Goal: Contribute content: Add original content to the website for others to see

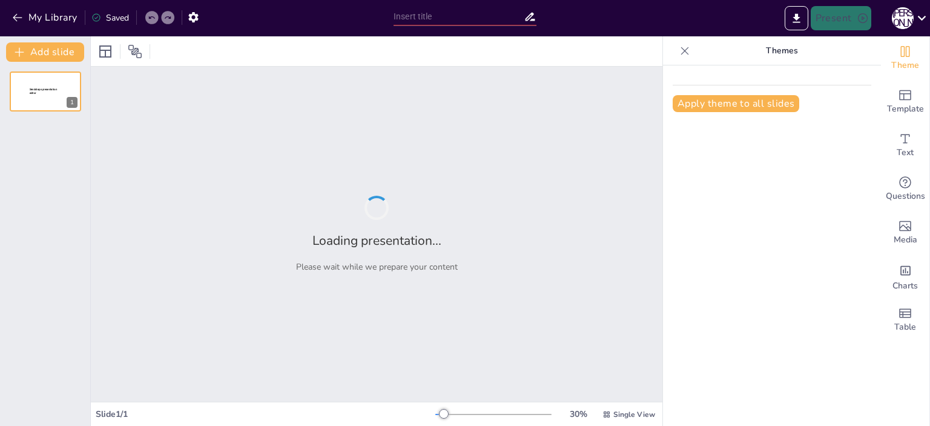
type input "New Sendsteps"
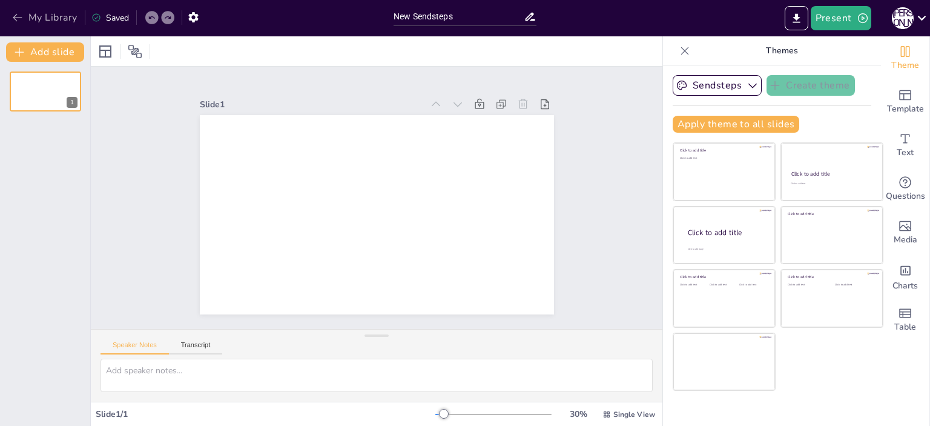
click at [12, 16] on icon "button" at bounding box center [18, 18] width 12 height 12
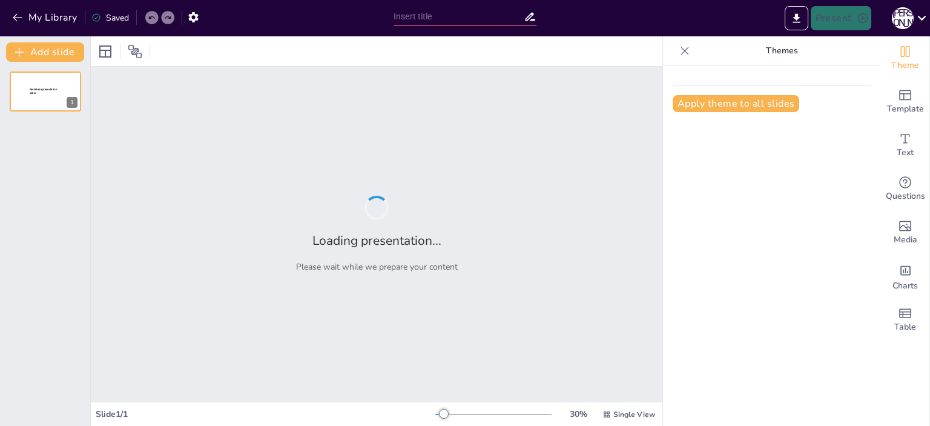
type input "Інноваційні методи організації роботи вчителів української та зарубіжної літера…"
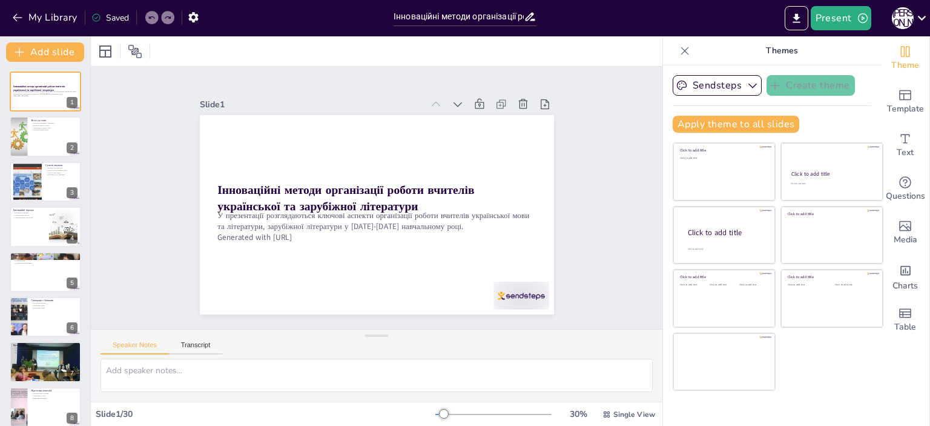
checkbox input "true"
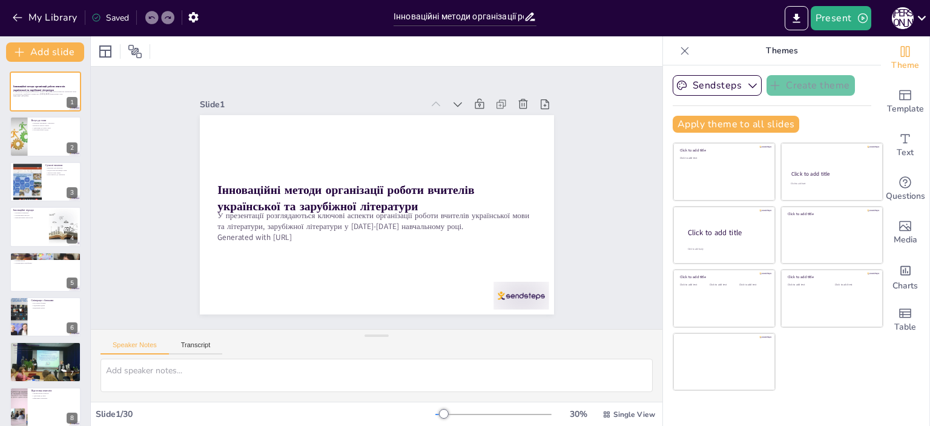
checkbox input "true"
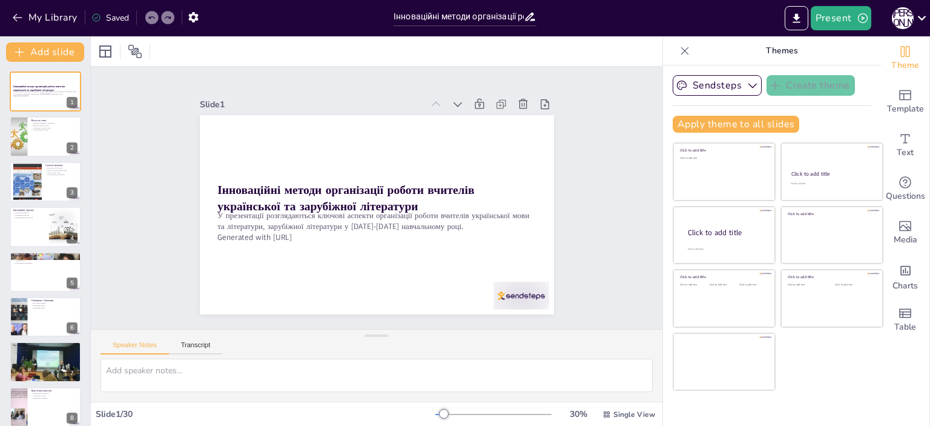
checkbox input "true"
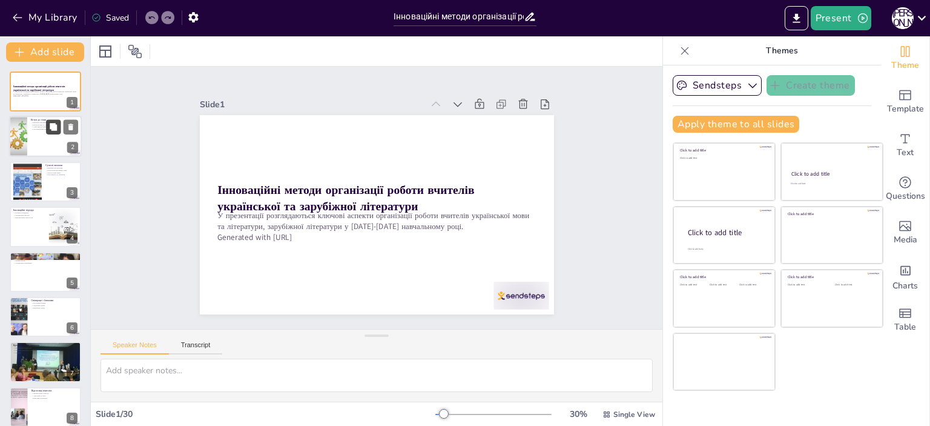
click at [51, 120] on button at bounding box center [53, 127] width 15 height 15
type textarea "Loremipsu d sitametc a elitsedd eiusmodte inc utlaboreet dolore magnaa. Enim ad…"
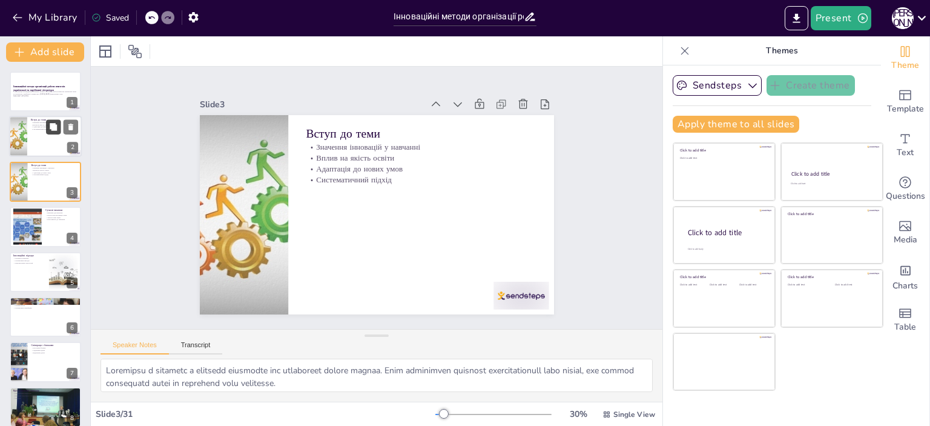
checkbox input "true"
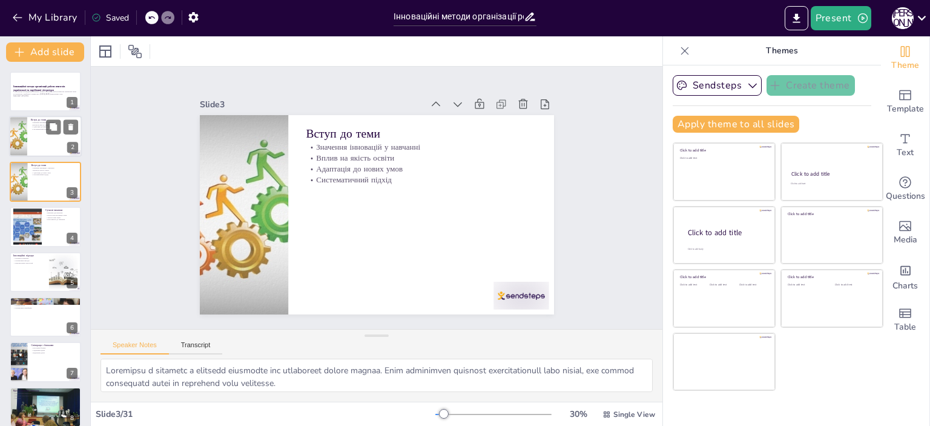
checkbox input "true"
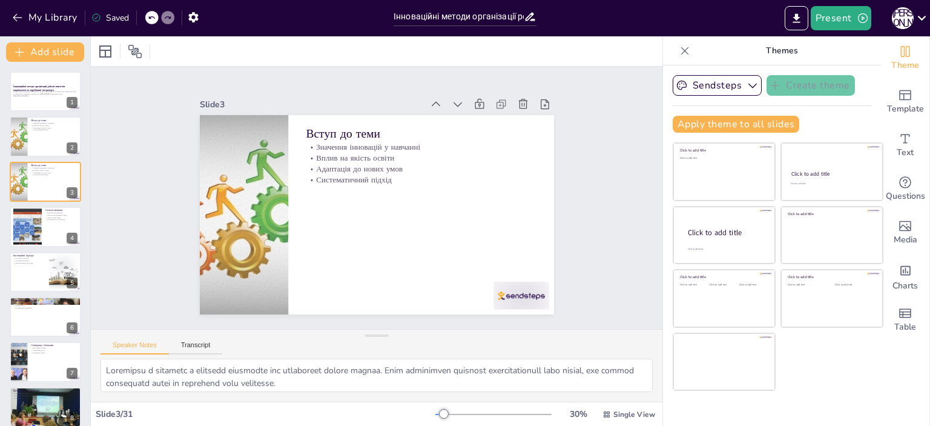
checkbox input "true"
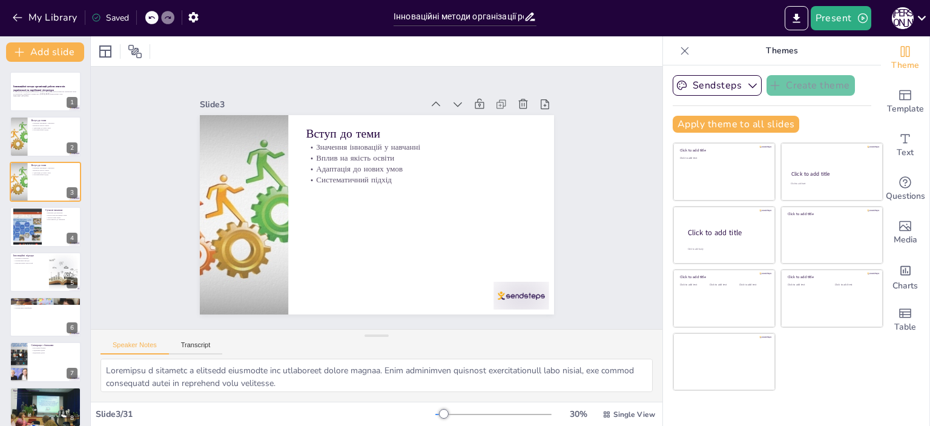
checkbox input "true"
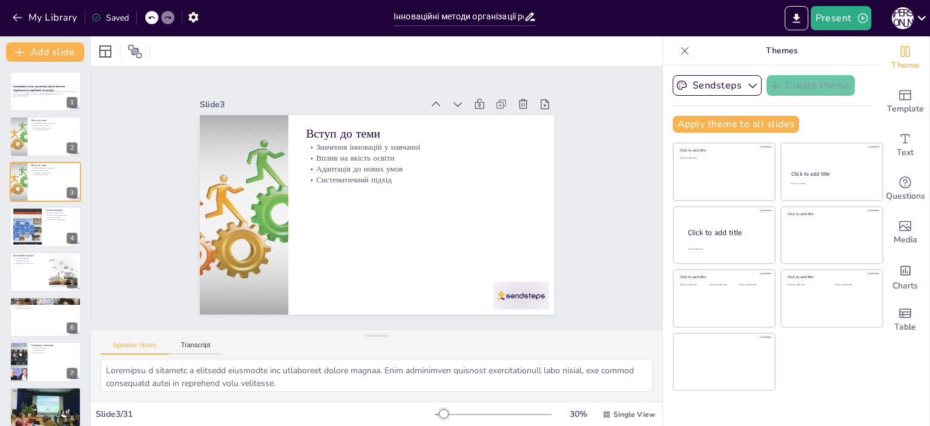
checkbox input "true"
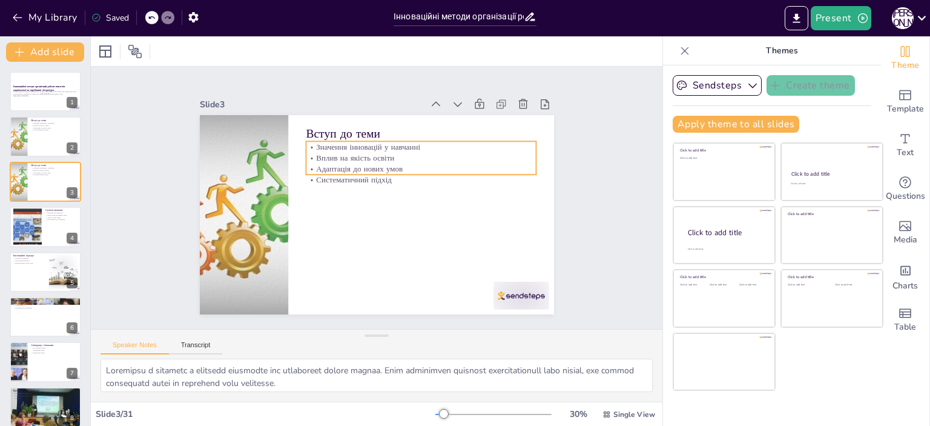
checkbox input "true"
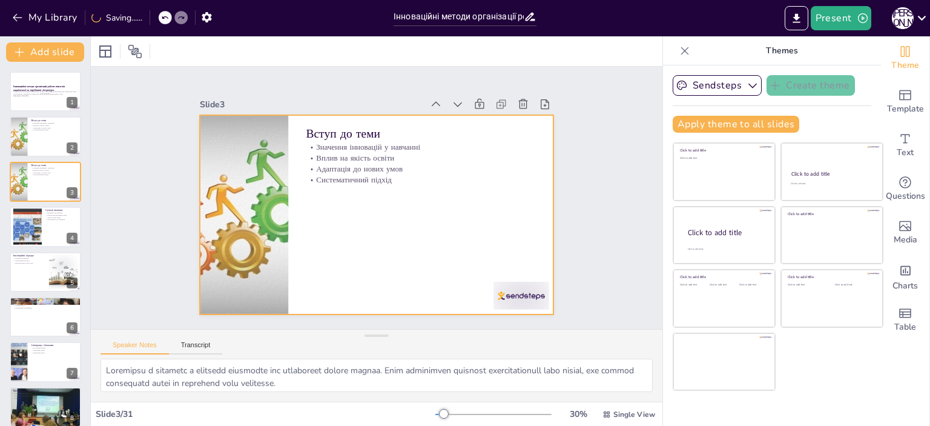
checkbox input "true"
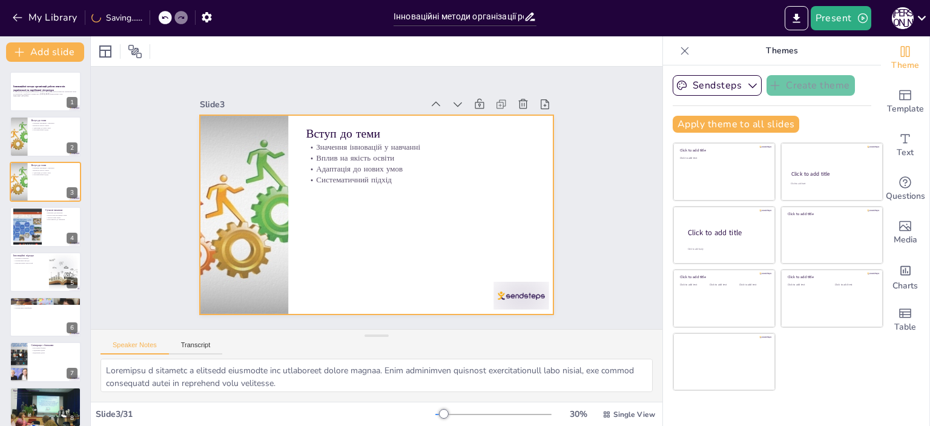
checkbox input "true"
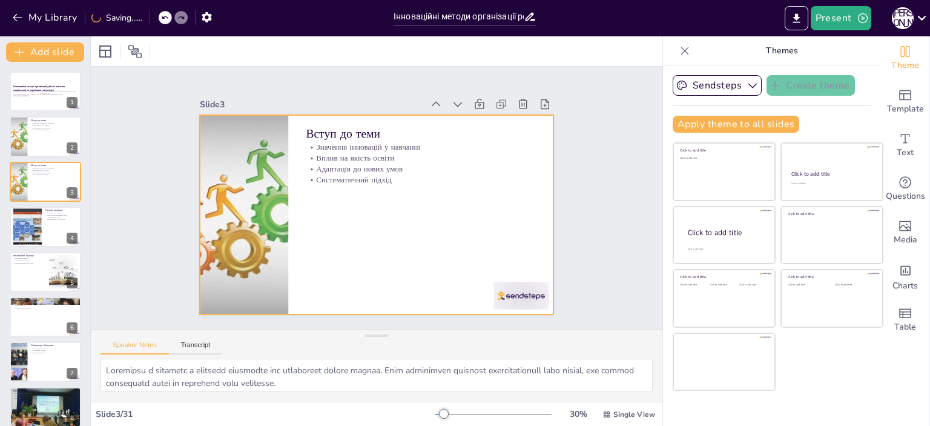
checkbox input "true"
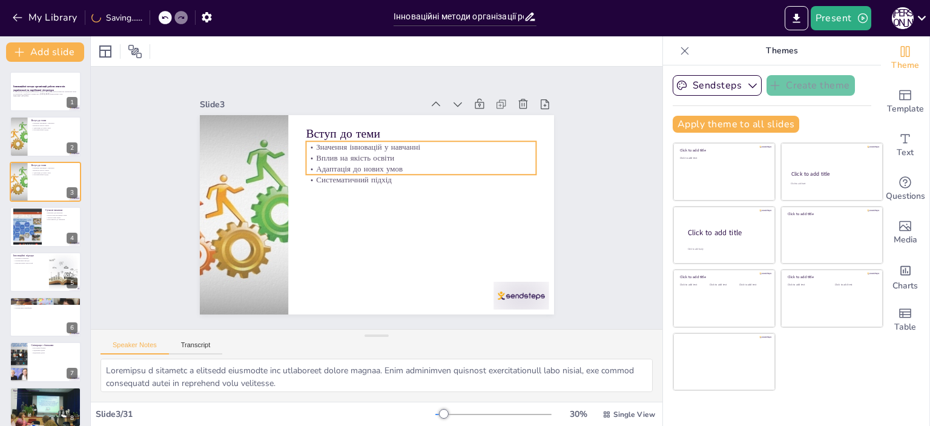
checkbox input "true"
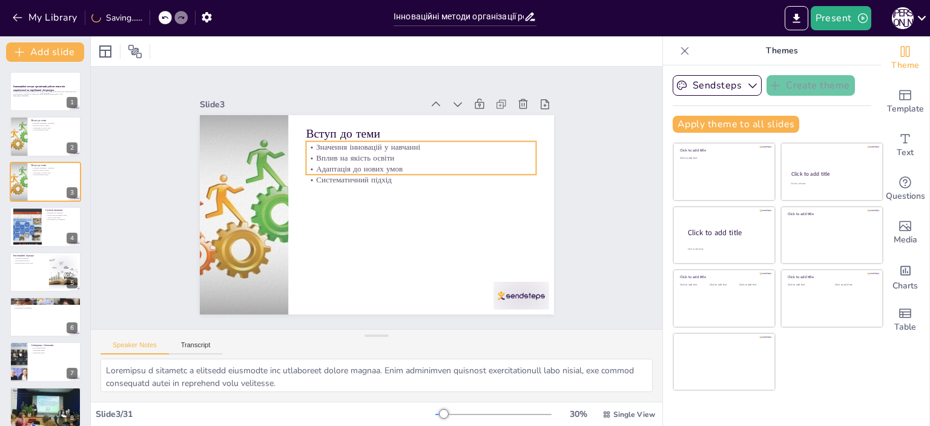
checkbox input "true"
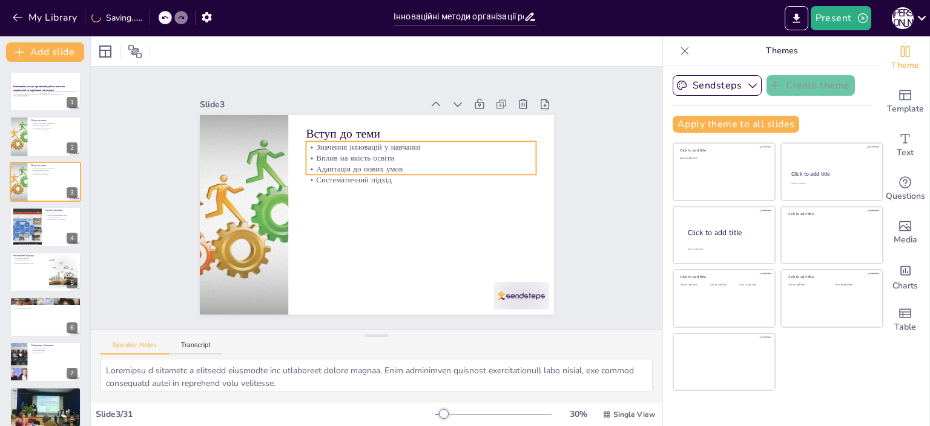
checkbox input "true"
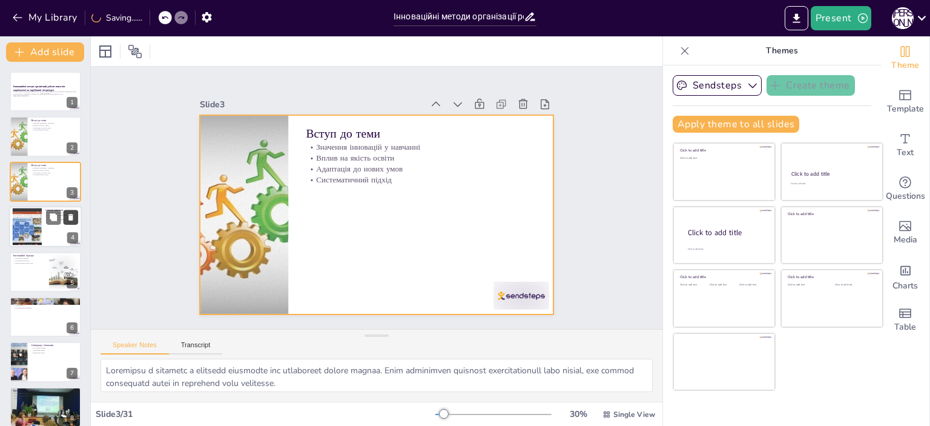
checkbox input "true"
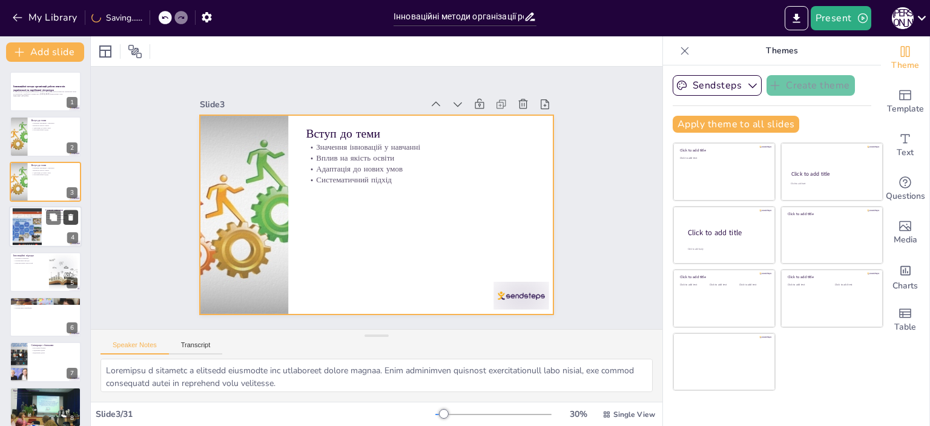
checkbox input "true"
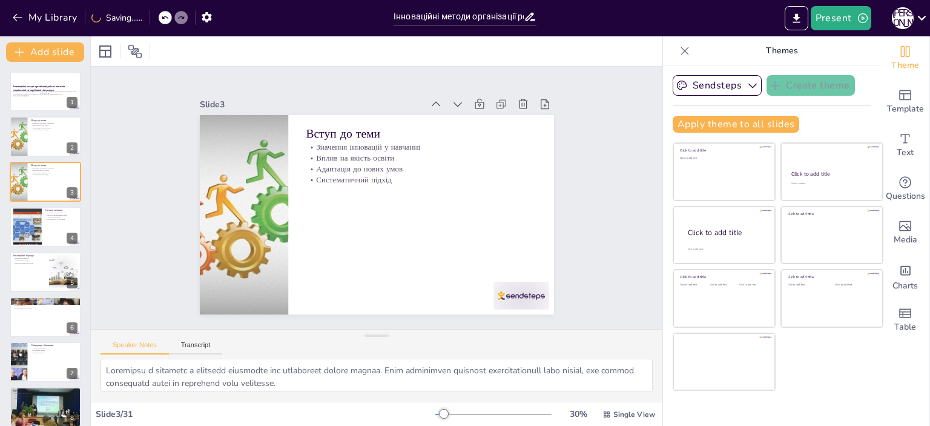
checkbox input "true"
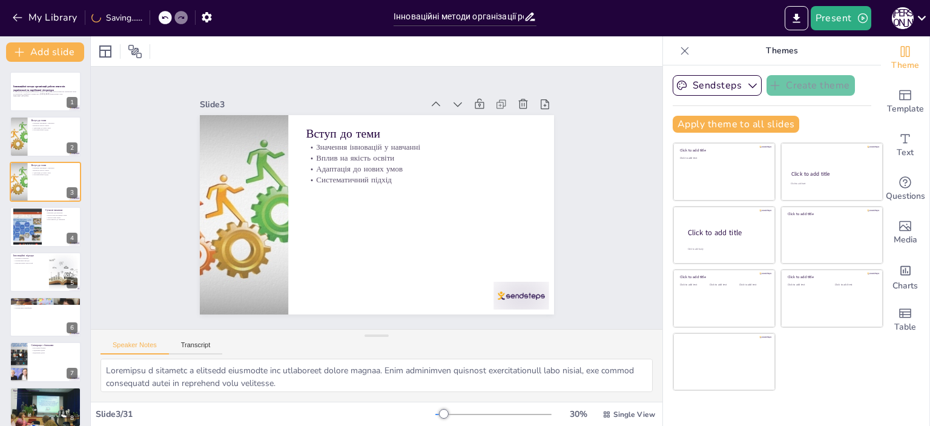
checkbox input "true"
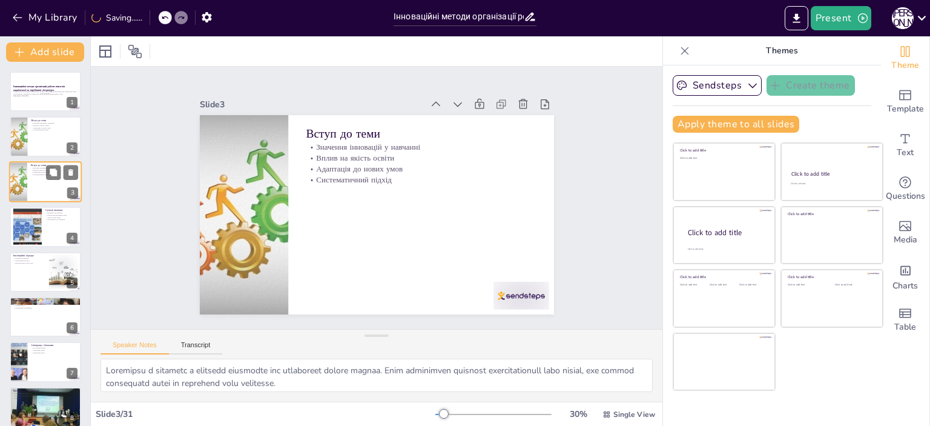
checkbox input "true"
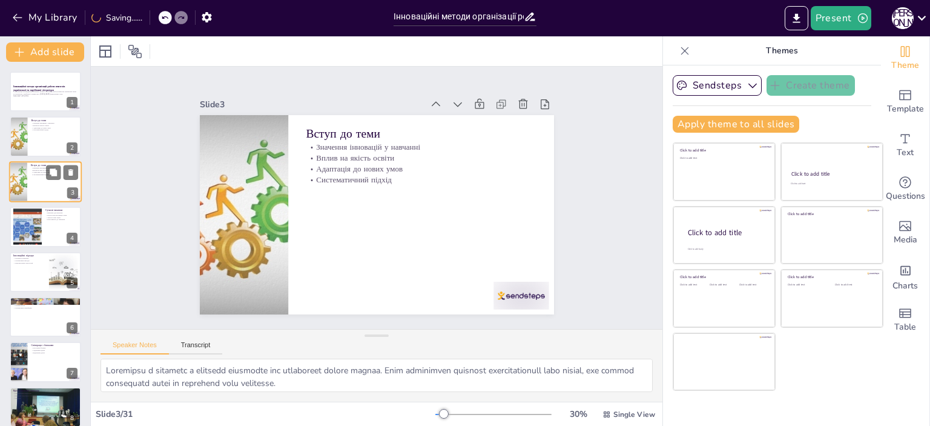
checkbox input "true"
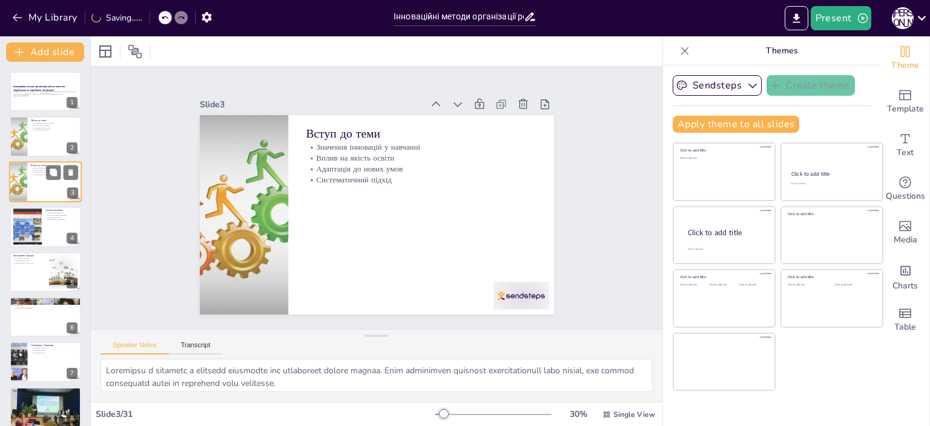
checkbox input "true"
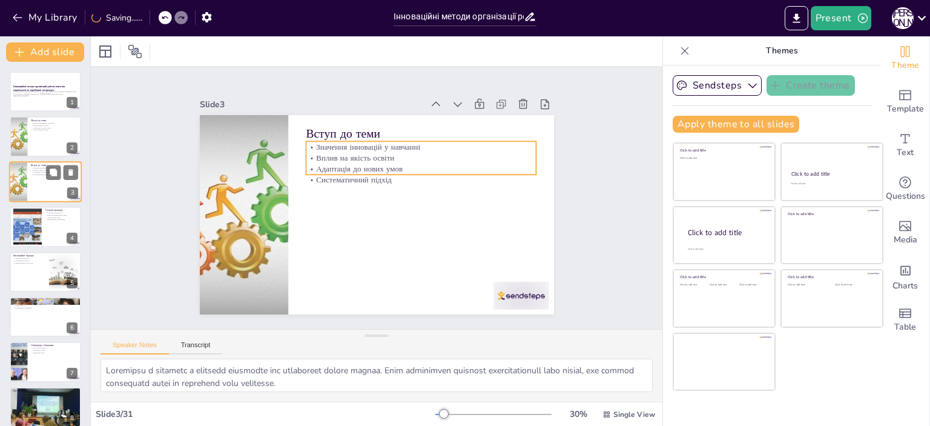
checkbox input "true"
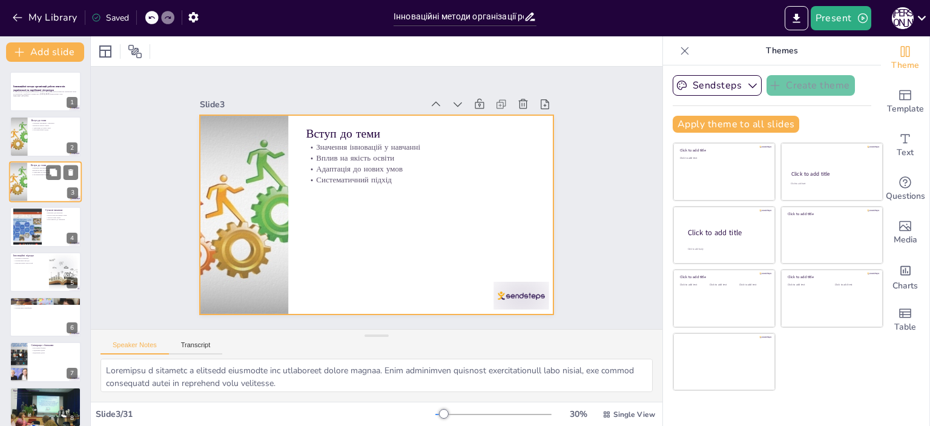
click at [35, 182] on div at bounding box center [45, 181] width 73 height 41
checkbox input "true"
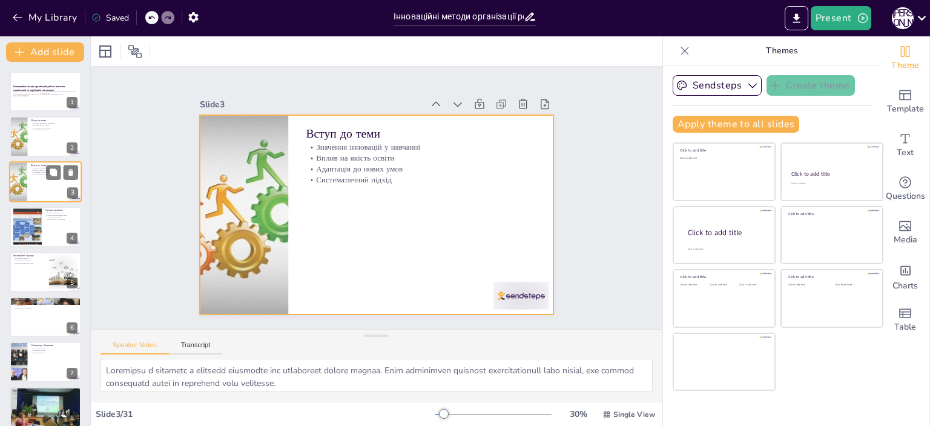
checkbox input "true"
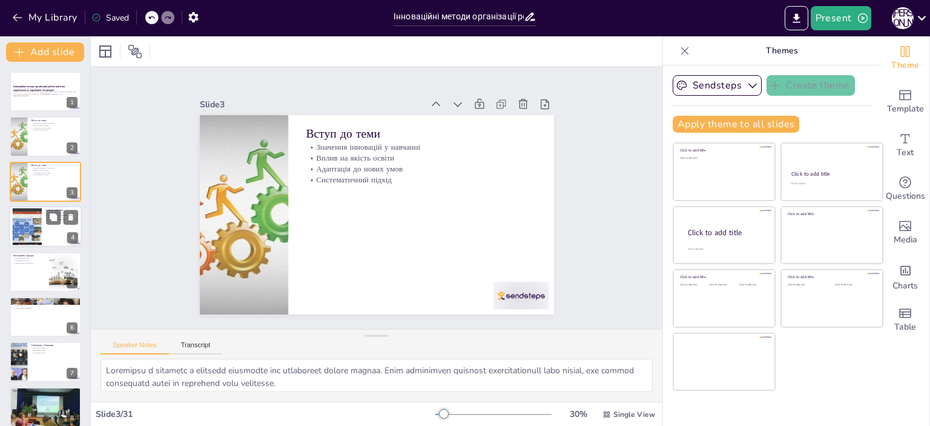
checkbox input "true"
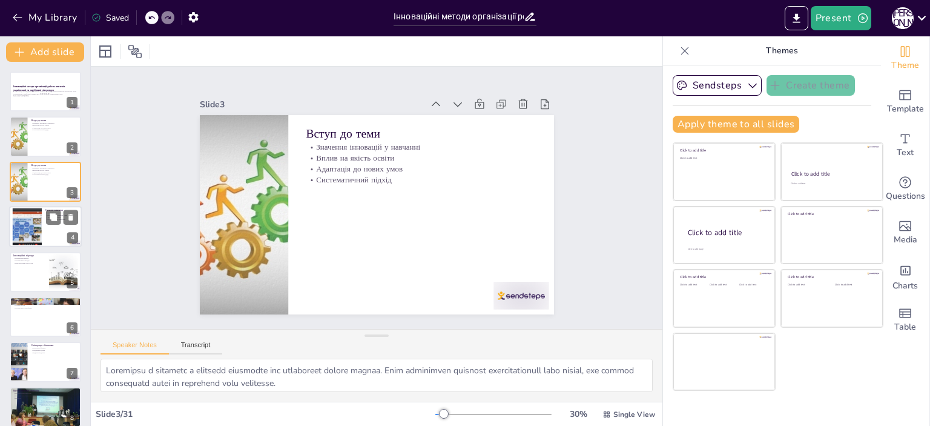
checkbox input "true"
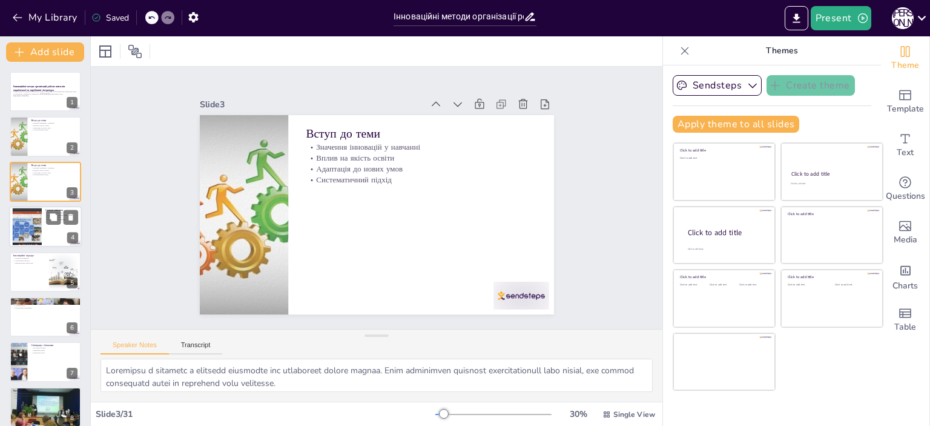
click at [42, 206] on div "Сучасні виклики Виклики для вчителів Недостатня мотивація учнів Технологічні зм…" at bounding box center [45, 206] width 73 height 0
type textarea "Loremip dolorsitam c adipisc elitseddo, eiu tempor incididun utlabore et dolore…"
checkbox input "true"
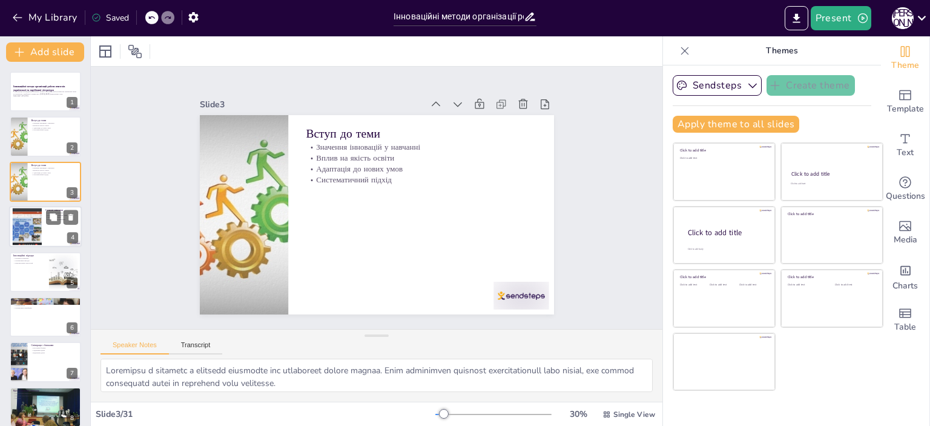
checkbox input "true"
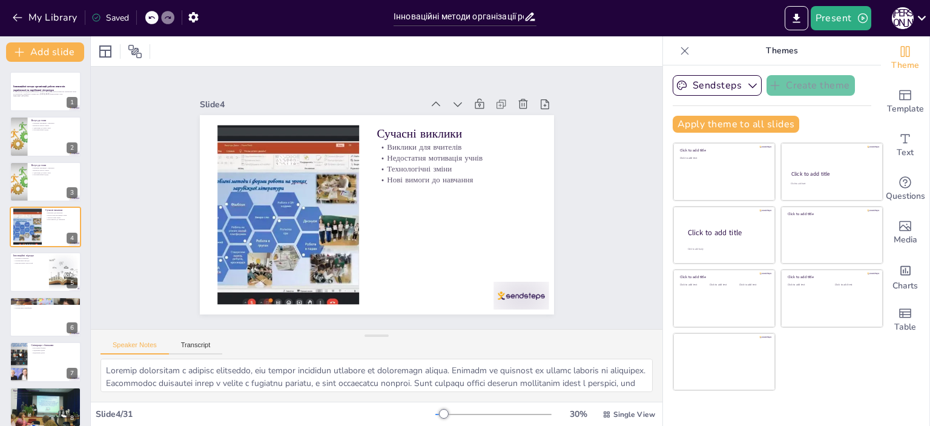
checkbox input "true"
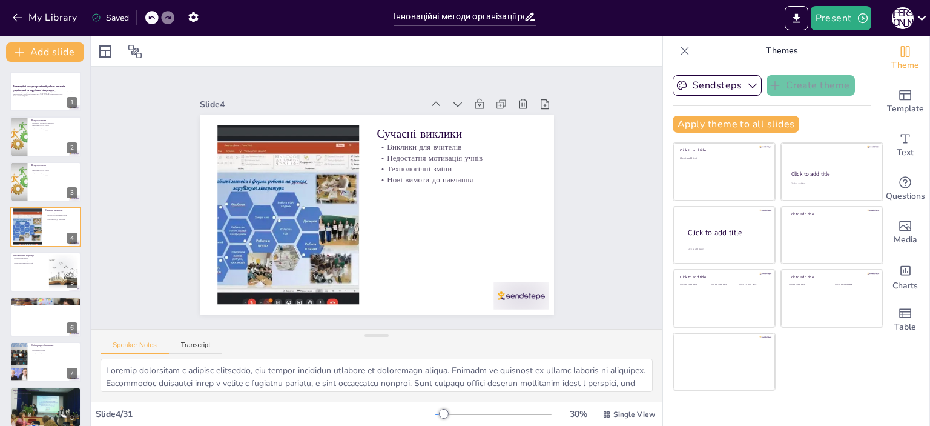
checkbox input "true"
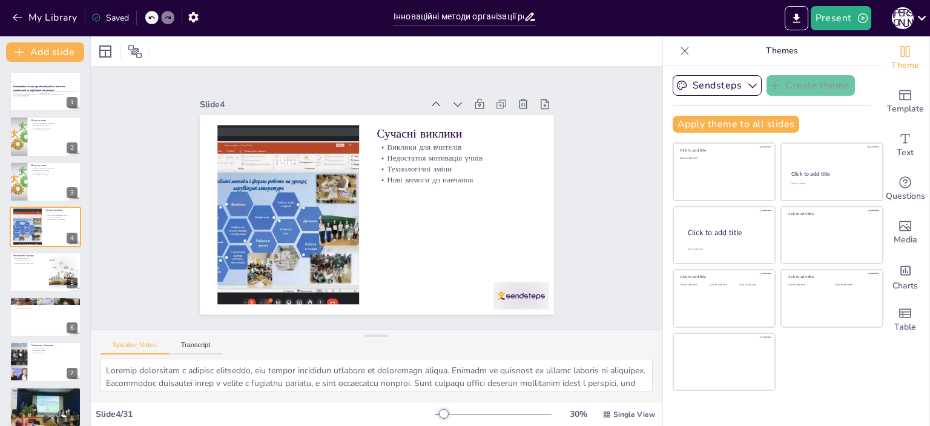
checkbox input "true"
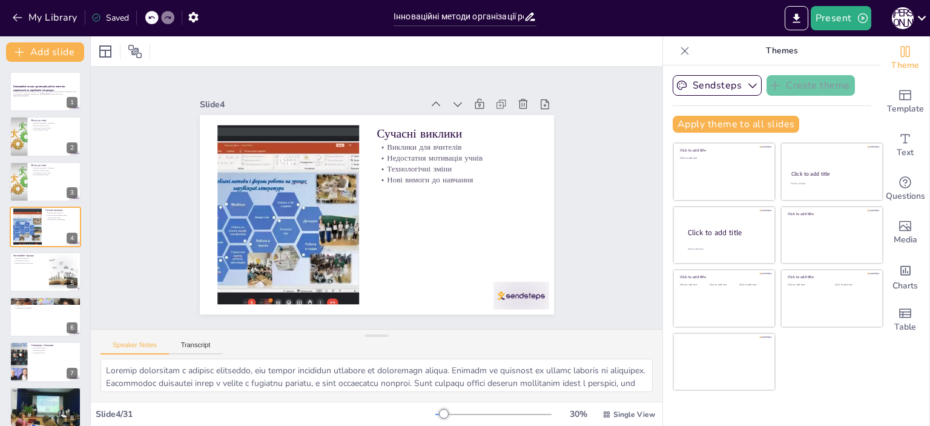
checkbox input "true"
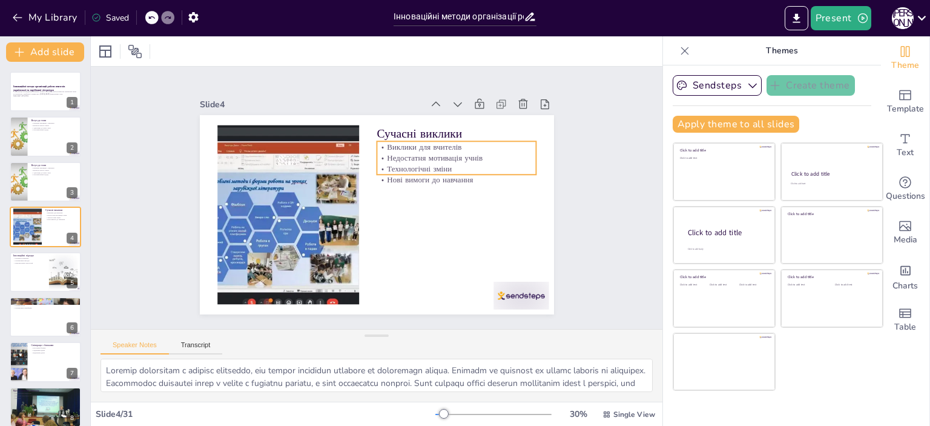
checkbox input "true"
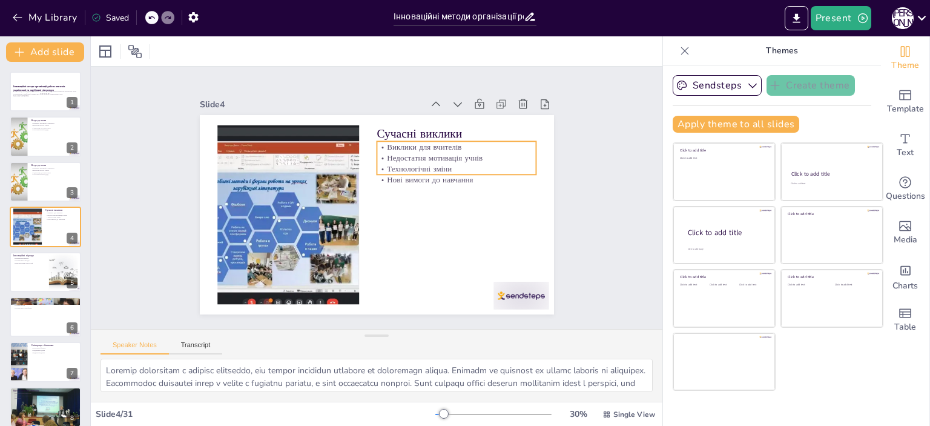
checkbox input "true"
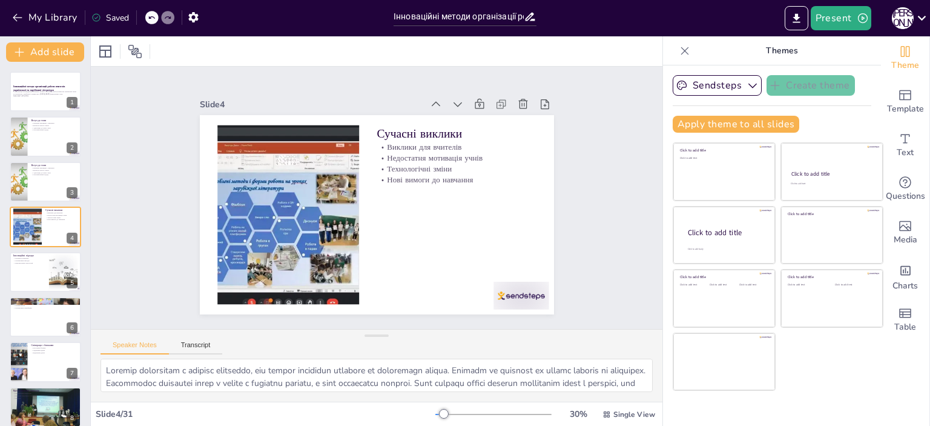
checkbox input "true"
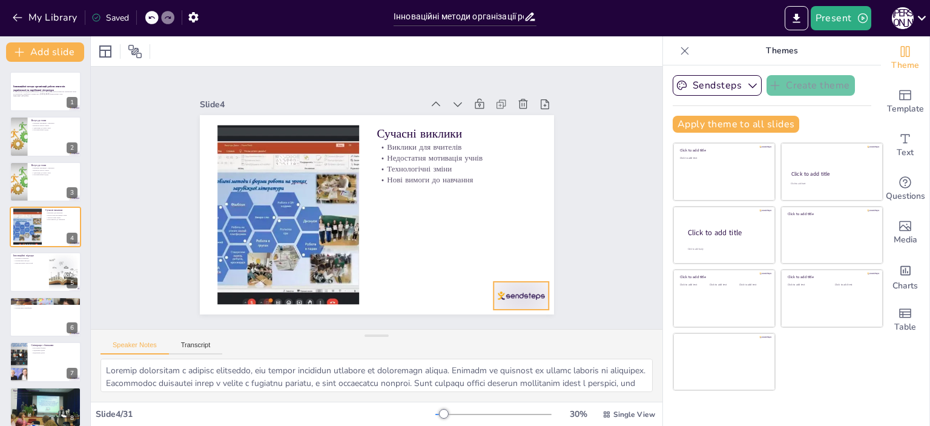
checkbox input "true"
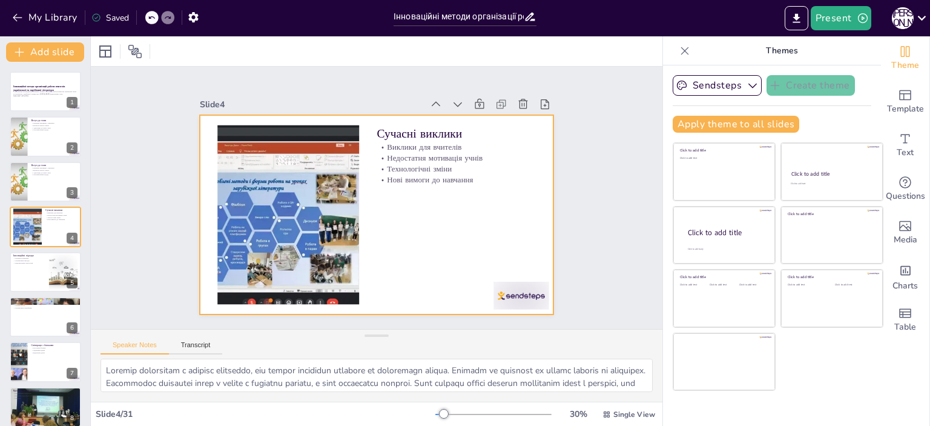
checkbox input "true"
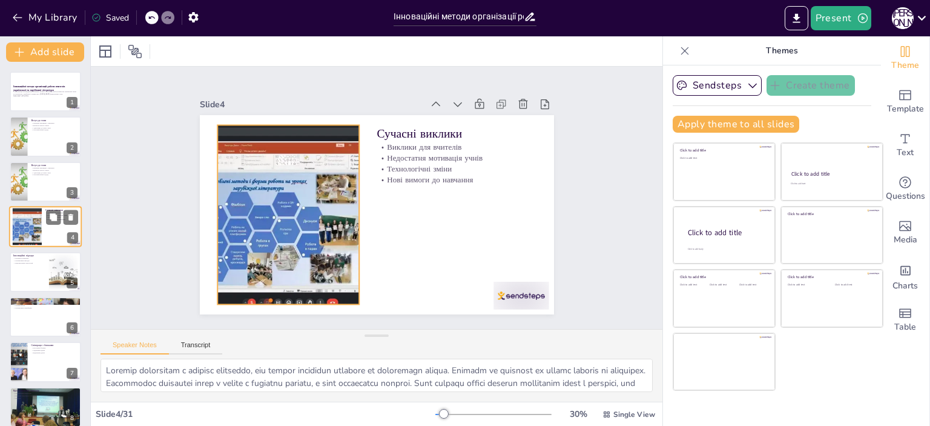
checkbox input "true"
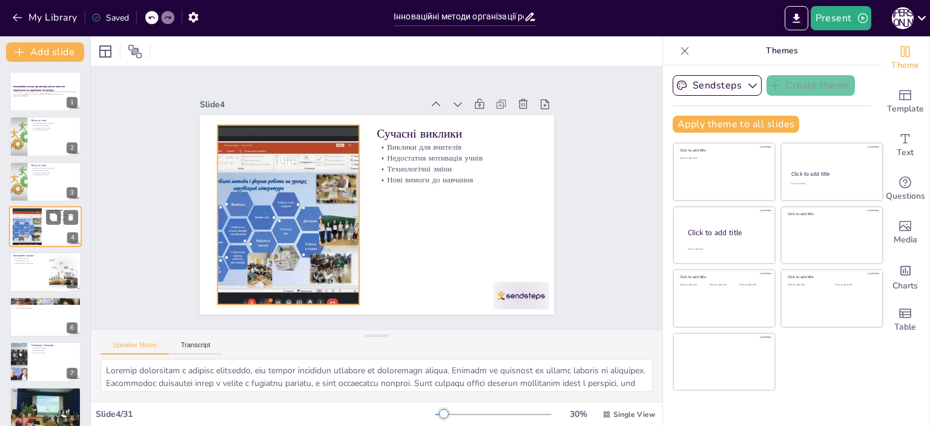
checkbox input "true"
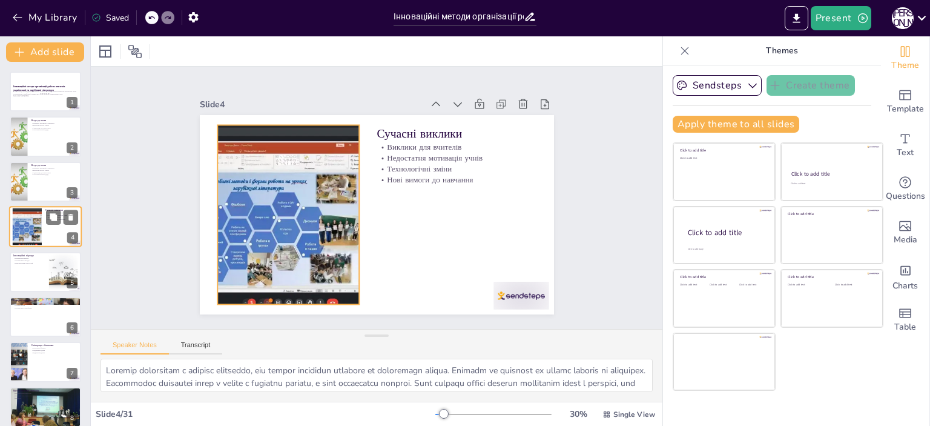
checkbox input "true"
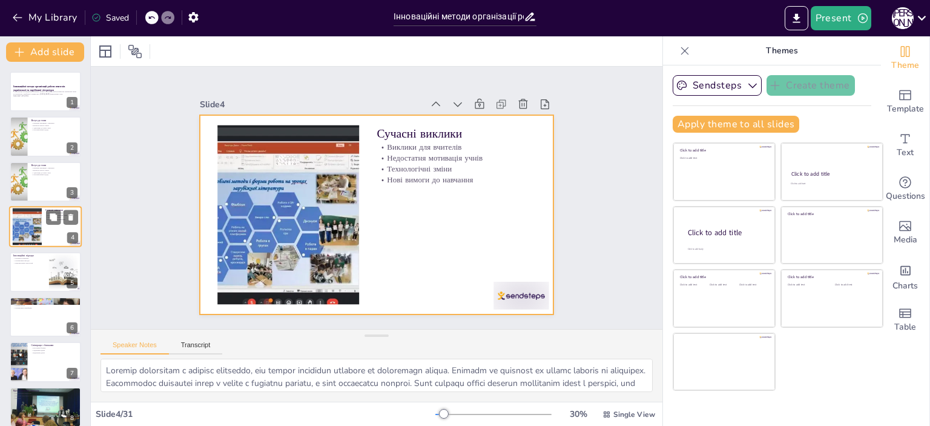
checkbox input "true"
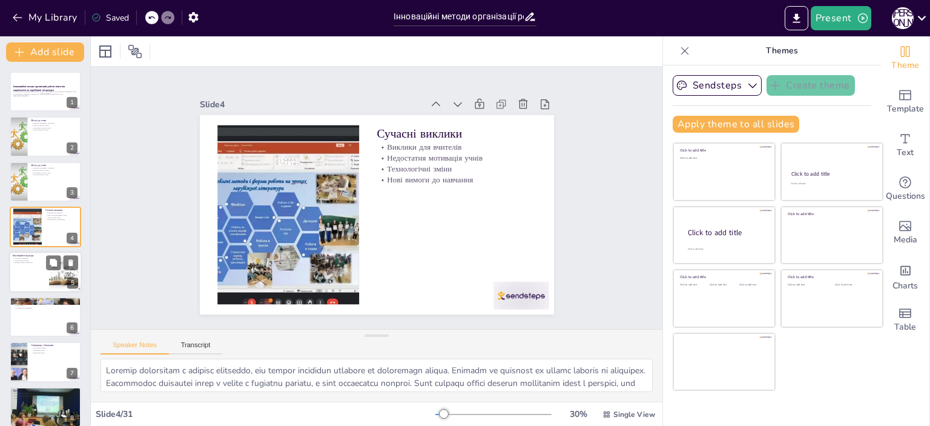
click at [24, 266] on div at bounding box center [45, 271] width 73 height 41
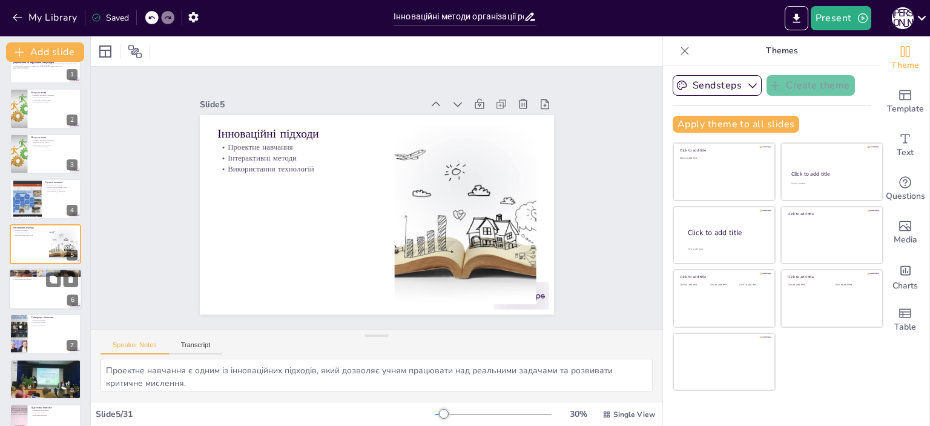
click at [72, 292] on div at bounding box center [45, 288] width 73 height 41
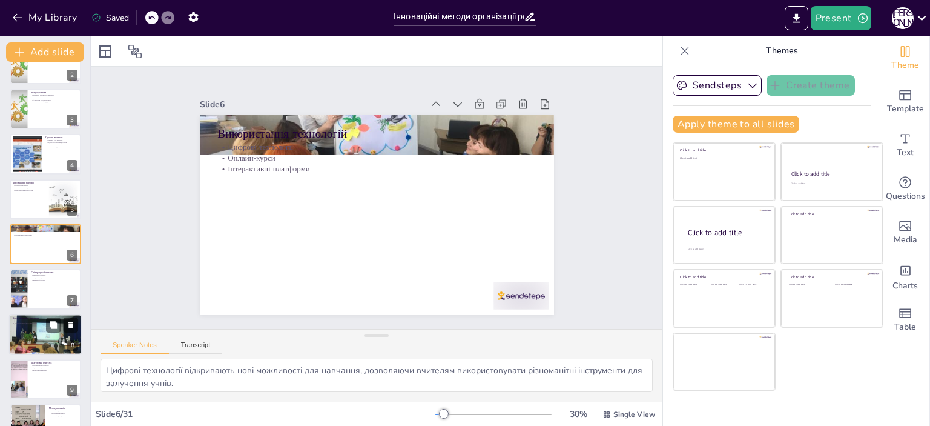
click at [41, 346] on div at bounding box center [45, 334] width 73 height 54
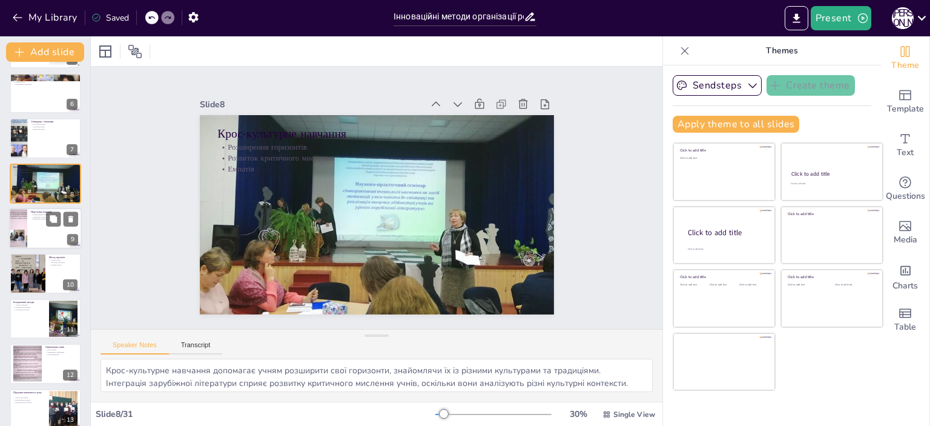
scroll to position [344, 0]
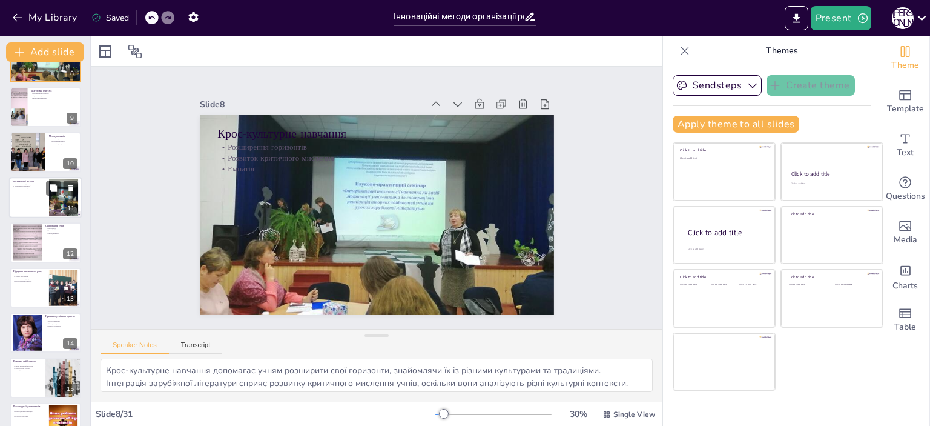
click at [36, 186] on p "Різноманітні методи" at bounding box center [29, 187] width 33 height 2
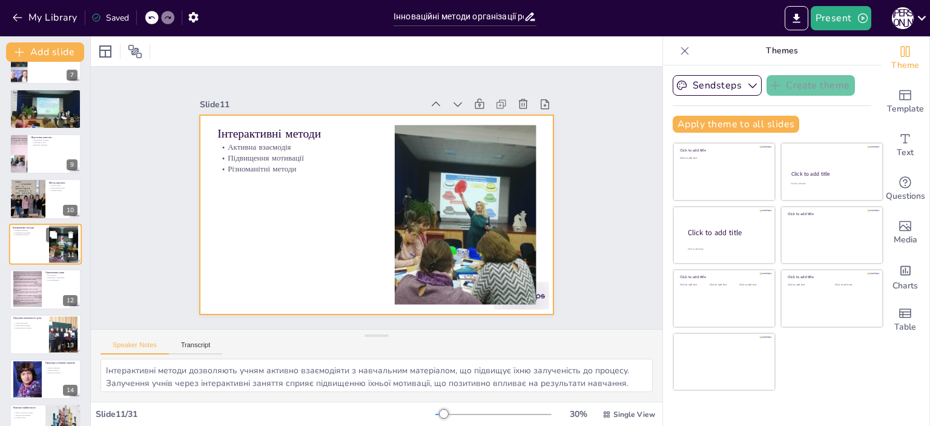
click at [30, 236] on div at bounding box center [45, 243] width 73 height 41
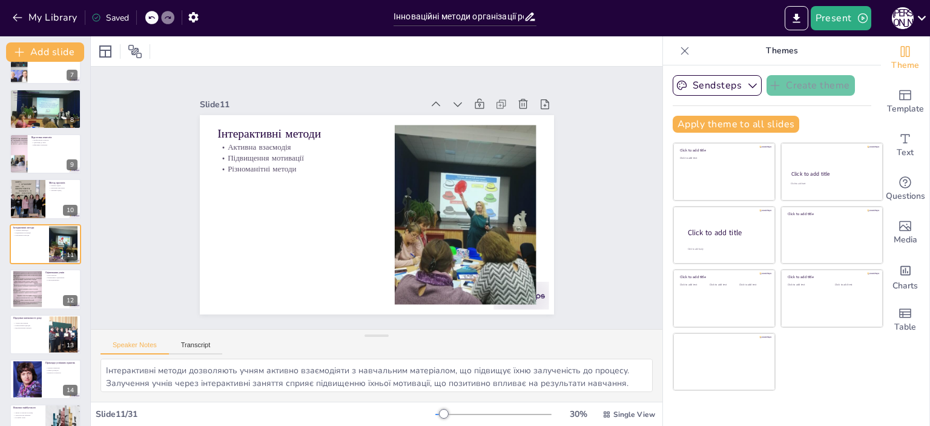
click at [31, 274] on div at bounding box center [26, 289] width 49 height 37
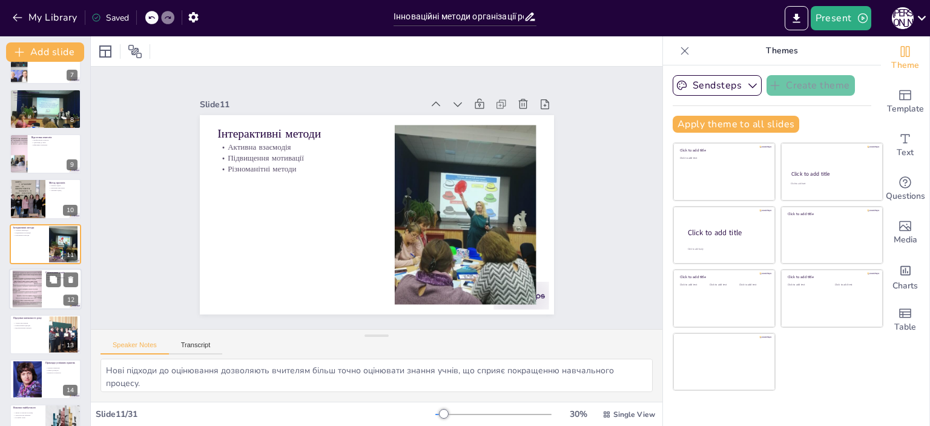
scroll to position [343, 0]
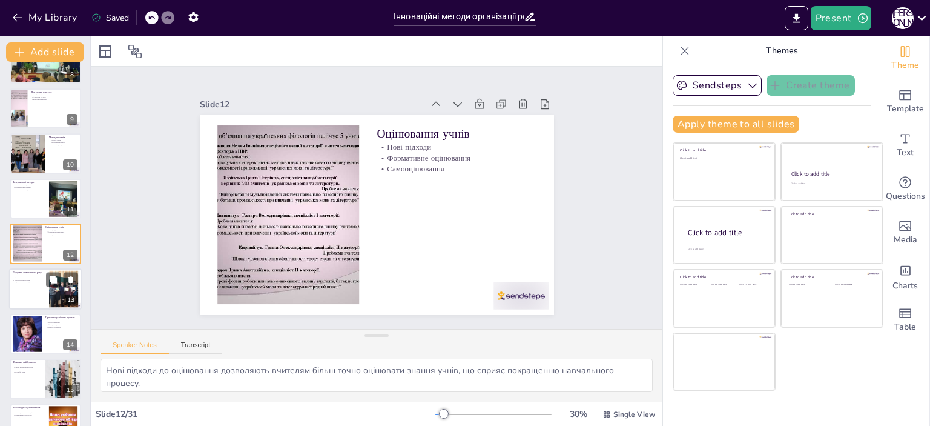
click at [27, 289] on div at bounding box center [45, 288] width 73 height 41
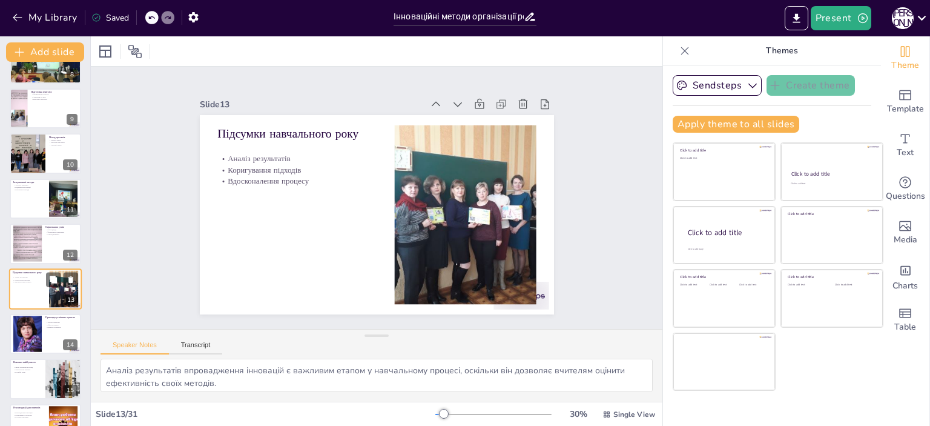
scroll to position [387, 0]
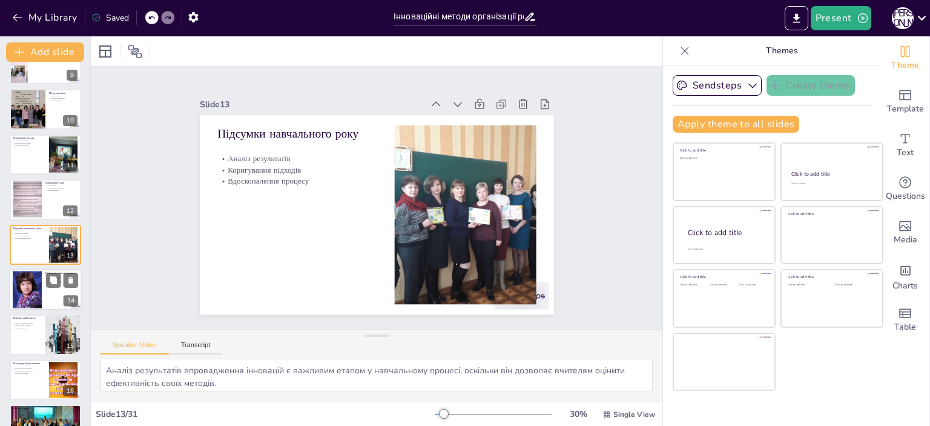
click at [28, 292] on div at bounding box center [27, 289] width 29 height 39
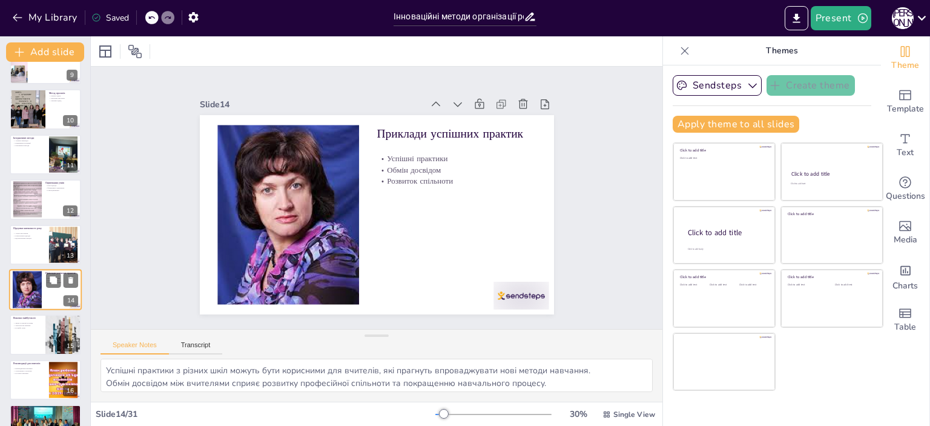
scroll to position [433, 0]
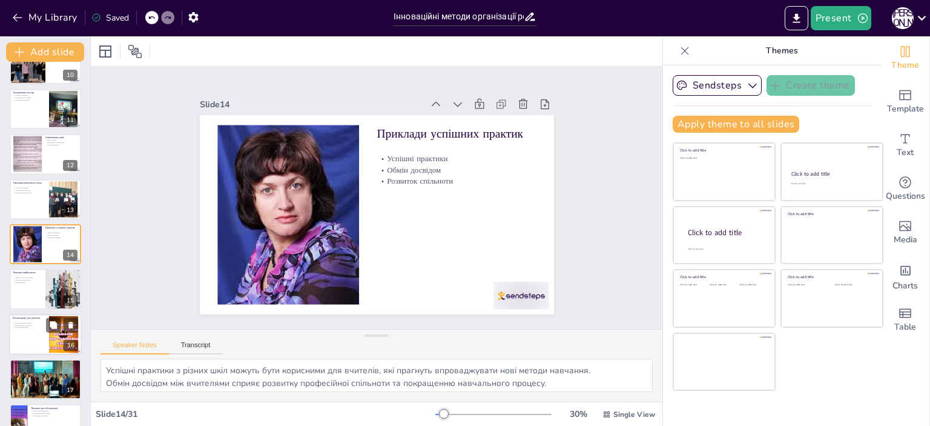
click at [27, 320] on div at bounding box center [45, 334] width 73 height 41
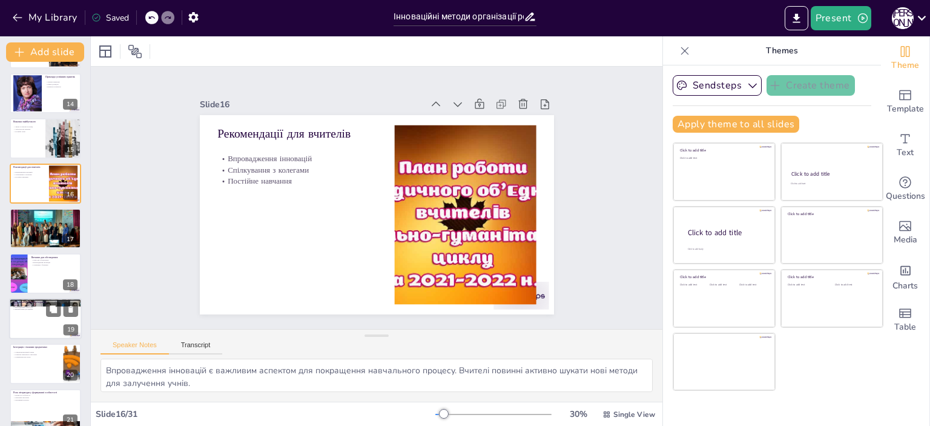
click at [29, 326] on div at bounding box center [45, 318] width 73 height 41
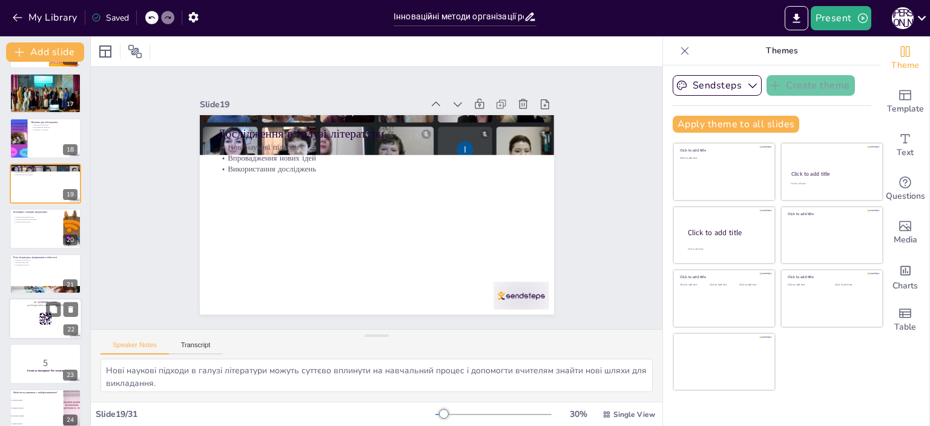
click at [31, 317] on div at bounding box center [45, 318] width 73 height 41
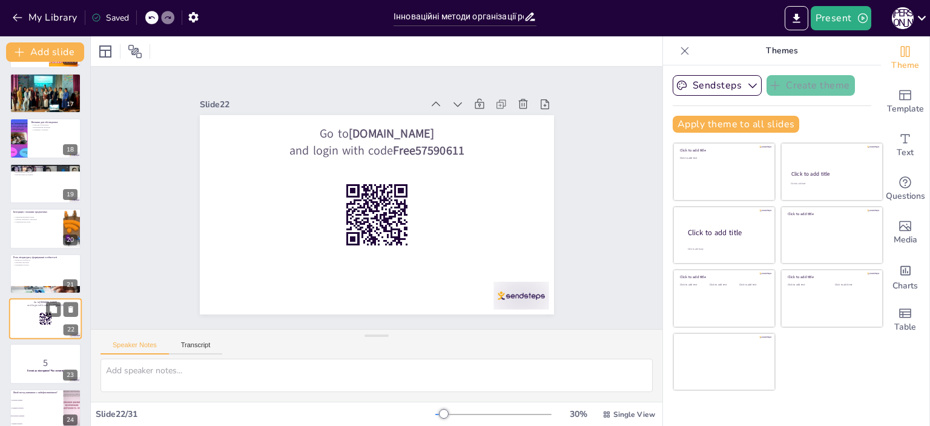
scroll to position [793, 0]
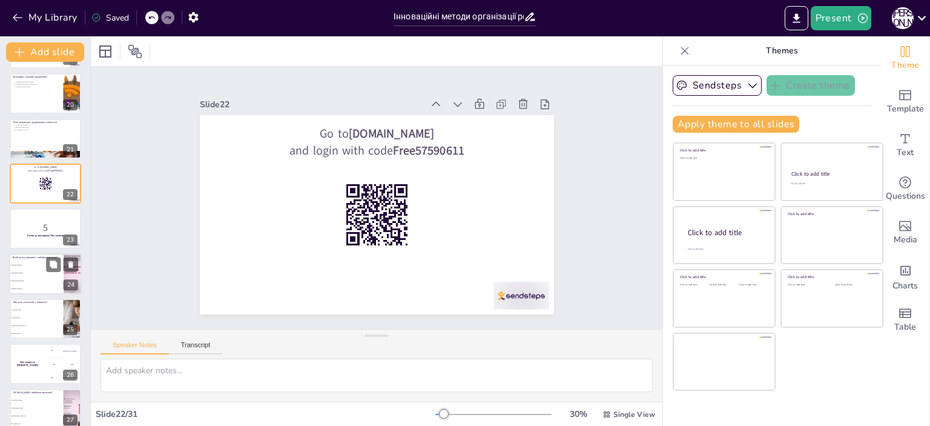
click at [27, 283] on li "Інтерактивне навчання" at bounding box center [36, 281] width 54 height 8
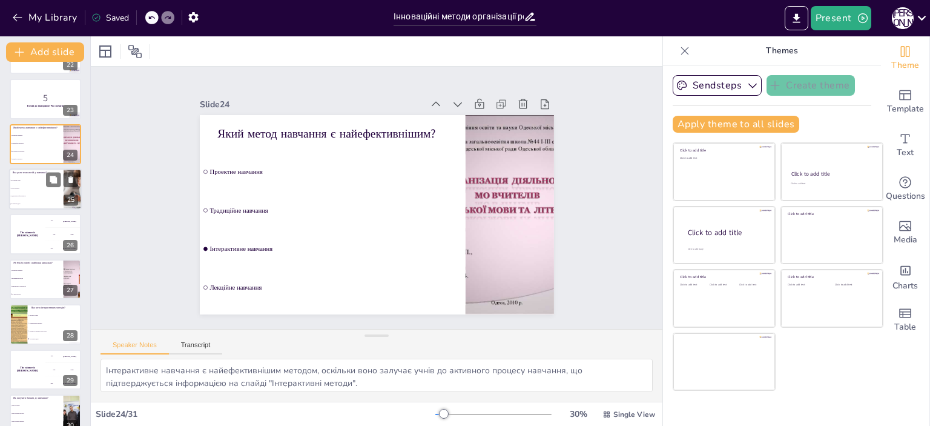
scroll to position [1004, 0]
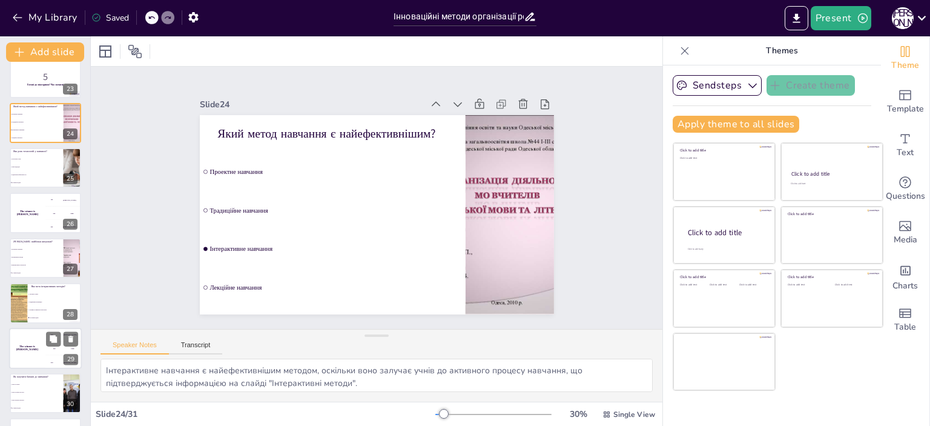
click at [32, 299] on li "Підвищити мотивацію" at bounding box center [55, 301] width 54 height 7
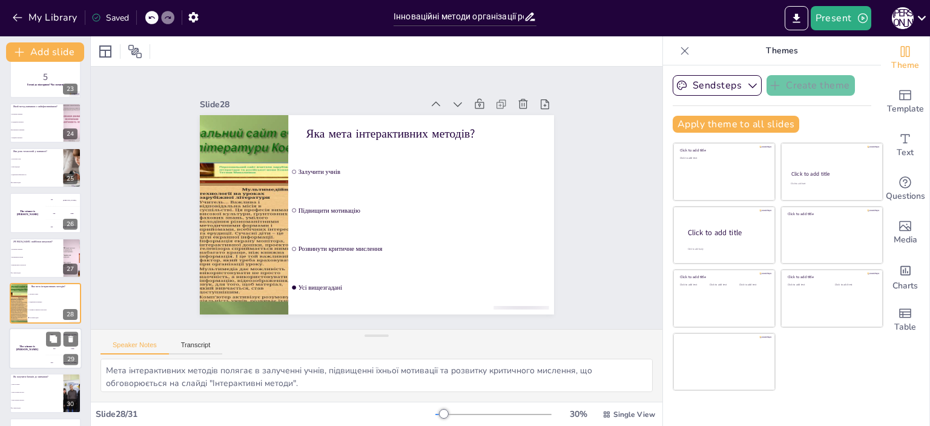
scroll to position [1046, 0]
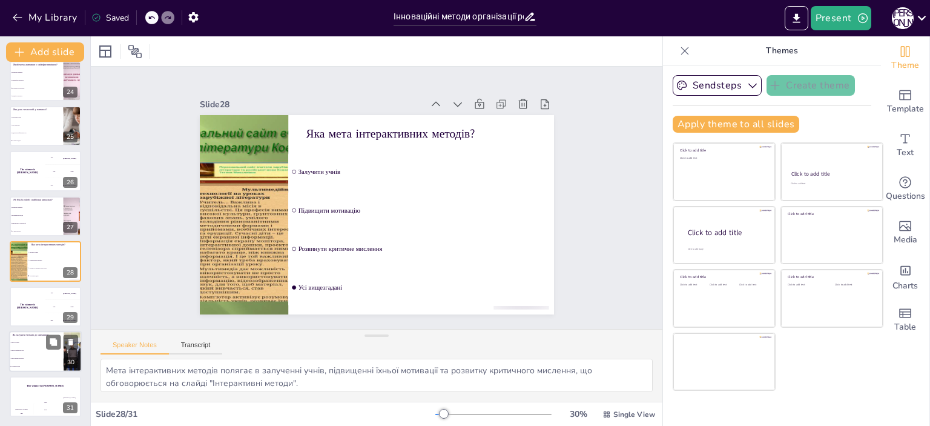
click at [39, 346] on li "Через онлайн-ресурси" at bounding box center [36, 350] width 54 height 8
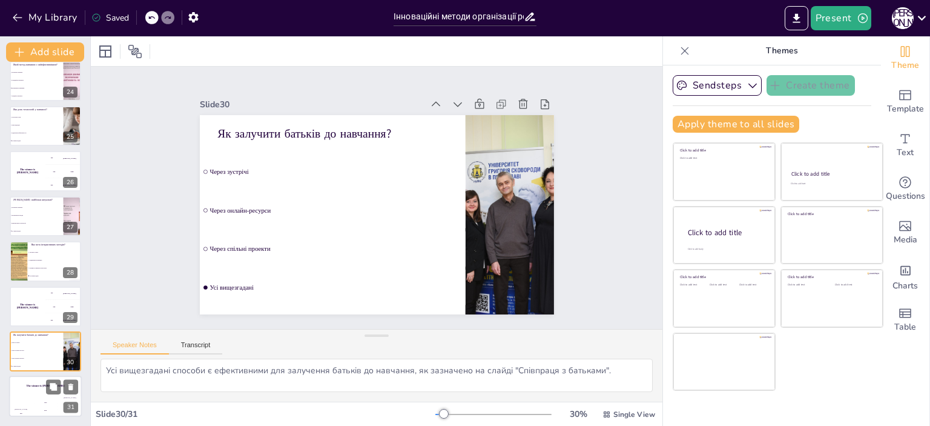
click at [19, 392] on div "The winner is [PERSON_NAME]" at bounding box center [45, 386] width 73 height 21
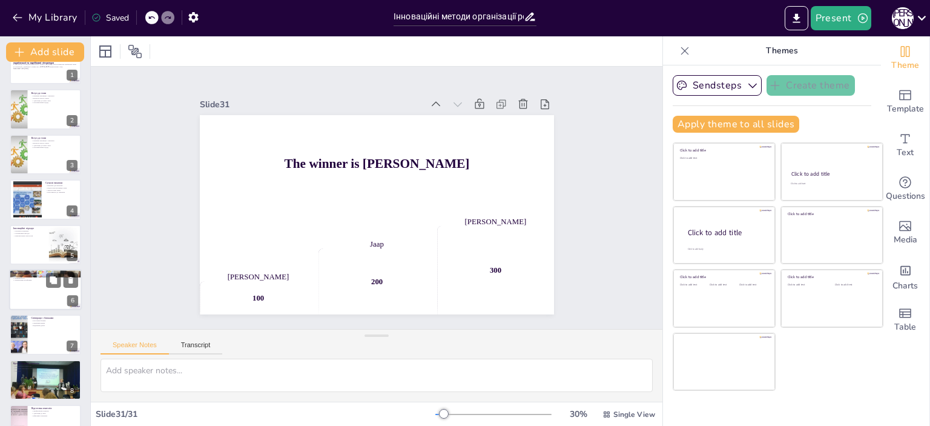
scroll to position [0, 0]
